Goal: Information Seeking & Learning: Find specific page/section

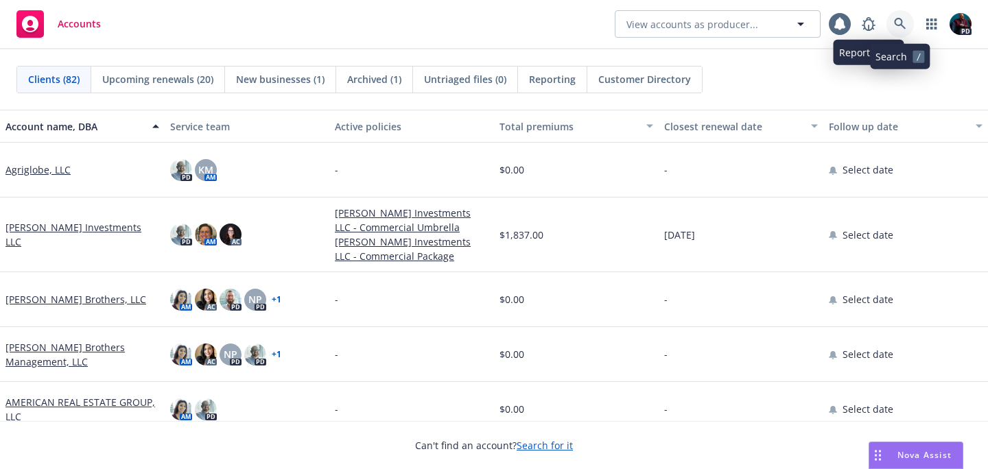
click at [896, 21] on icon at bounding box center [900, 24] width 12 height 12
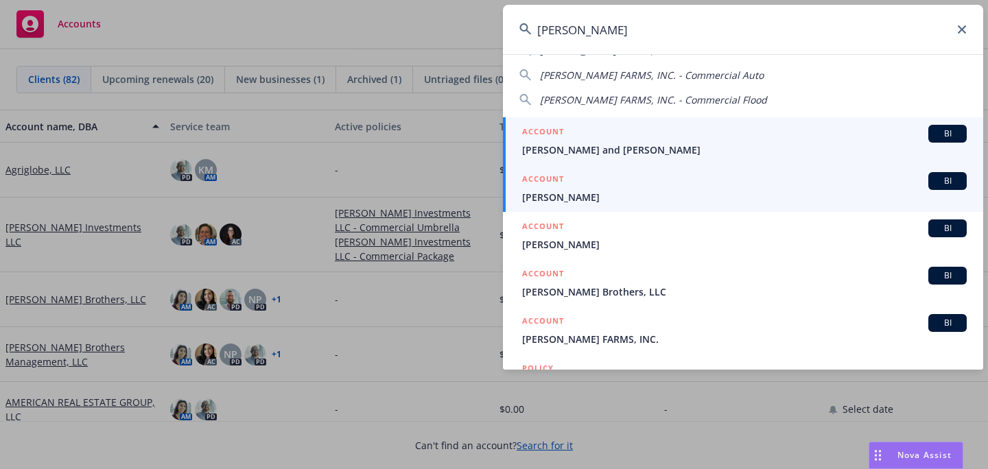
scroll to position [78, 0]
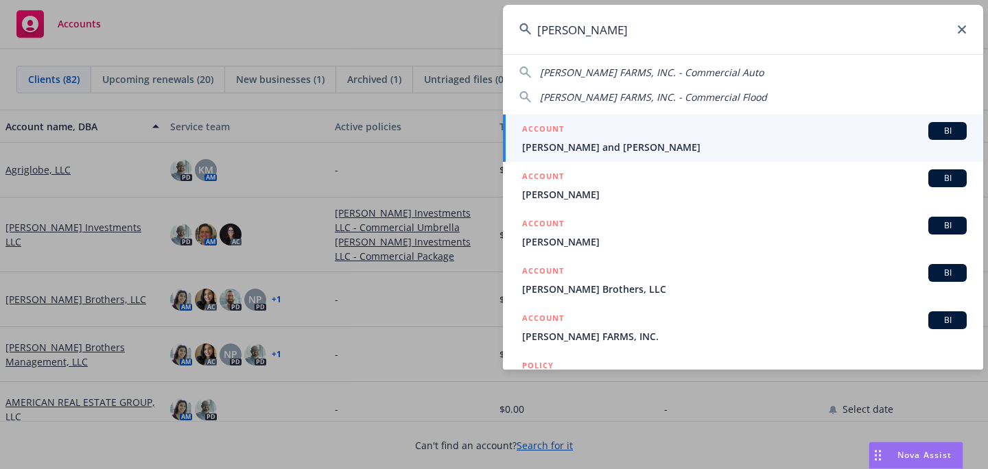
type input "[PERSON_NAME]"
click at [611, 140] on span "[PERSON_NAME] and [PERSON_NAME]" at bounding box center [744, 147] width 445 height 14
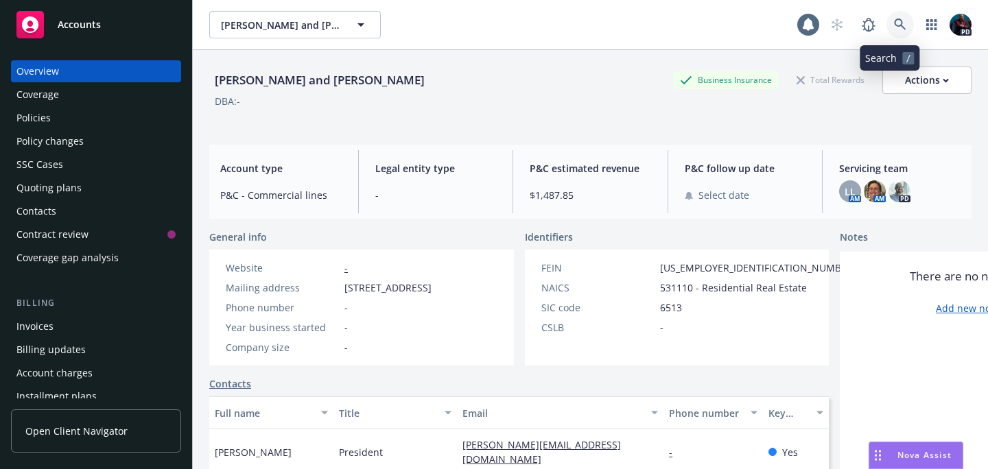
click at [887, 23] on link at bounding box center [900, 24] width 27 height 27
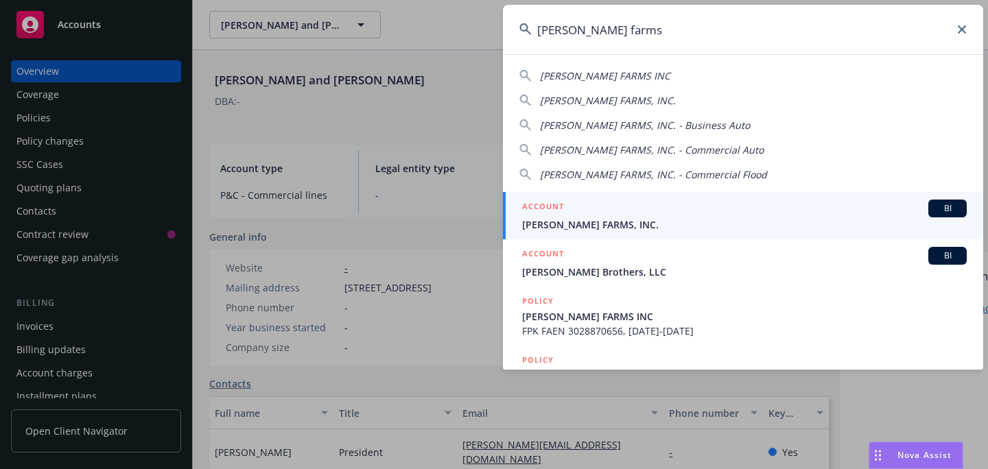
type input "[PERSON_NAME] farms"
click at [690, 226] on span "[PERSON_NAME] FARMS, INC." at bounding box center [744, 225] width 445 height 14
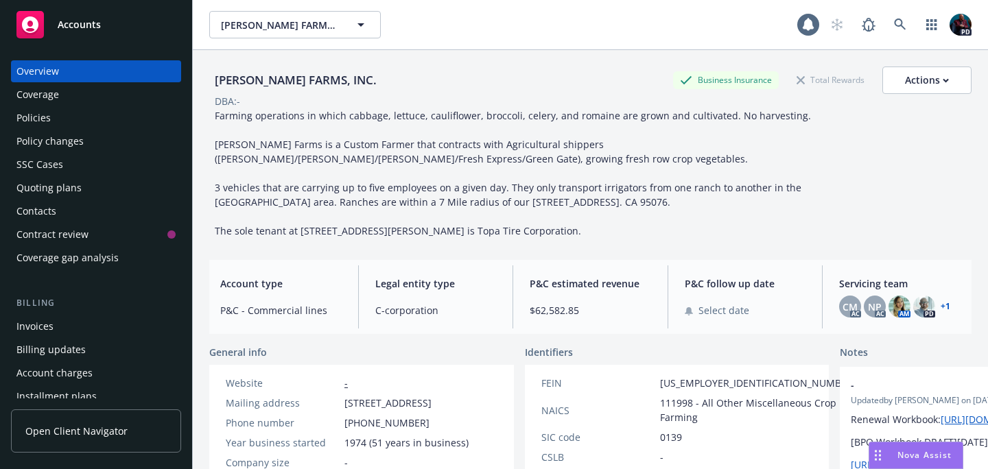
click at [39, 117] on div "Policies" at bounding box center [33, 118] width 34 height 22
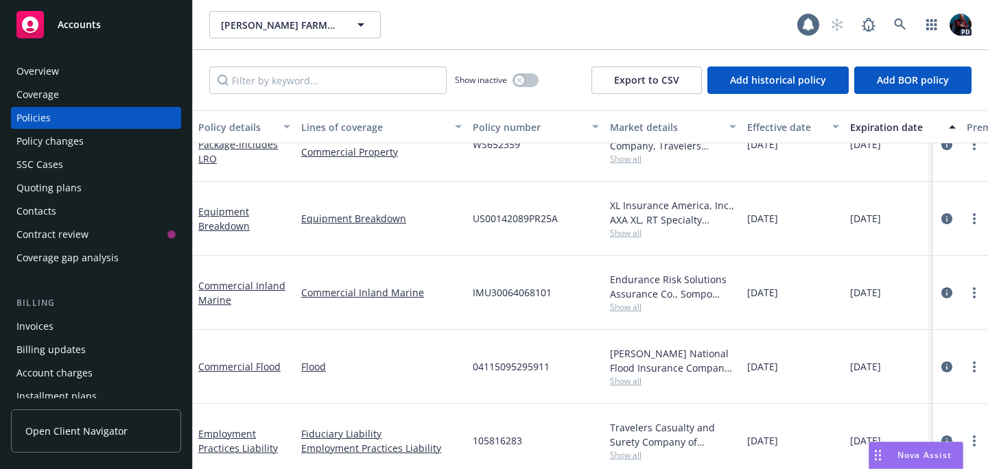
scroll to position [329, 0]
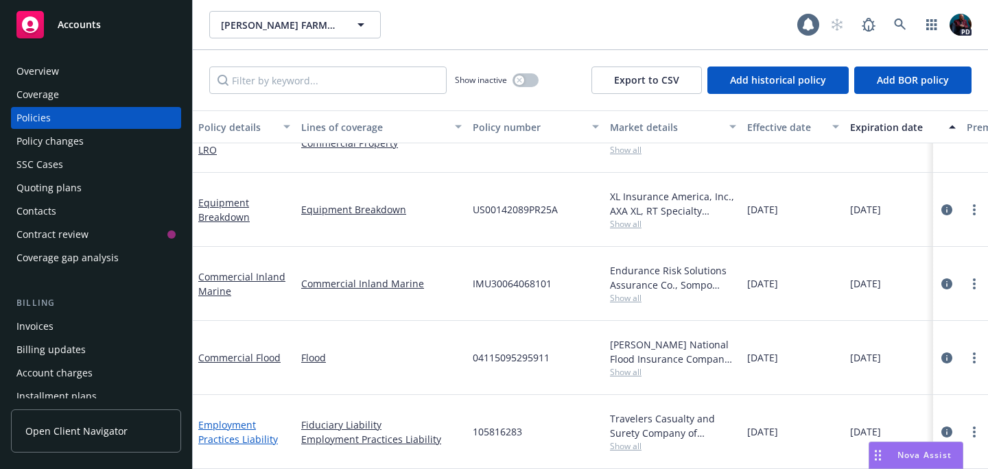
click at [233, 419] on link "Employment Practices Liability" at bounding box center [238, 432] width 80 height 27
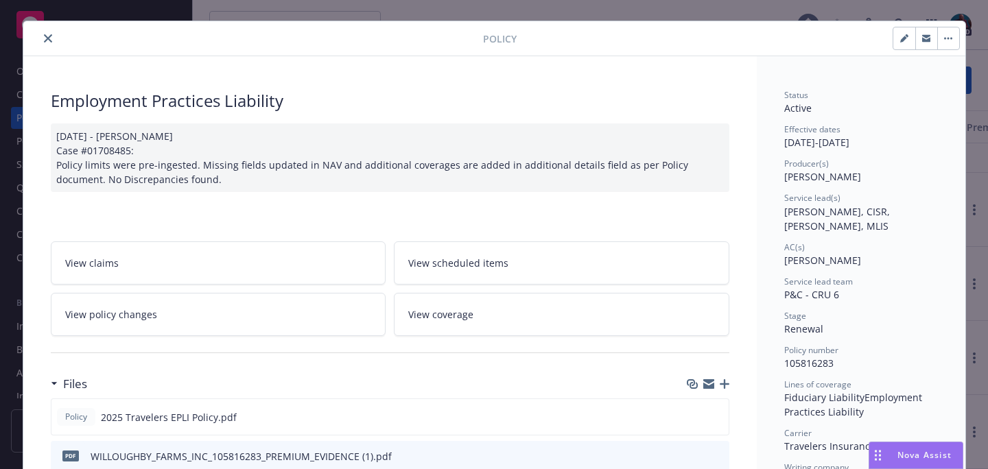
scroll to position [24, 0]
